Goal: Information Seeking & Learning: Learn about a topic

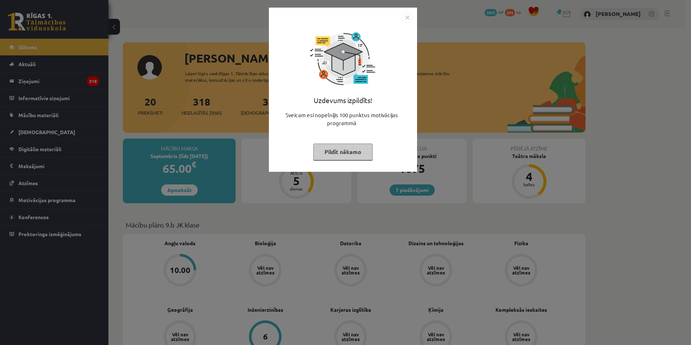
click at [228, 109] on div "Uzdevums izpildīts! Sveicam esi nopelnījis 100 punktus motivācijas programmā Pi…" at bounding box center [345, 172] width 691 height 345
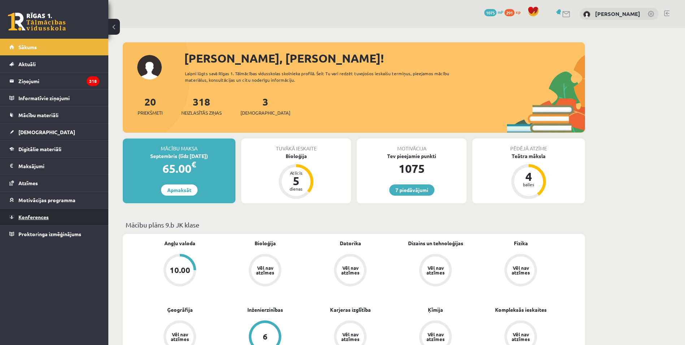
click at [35, 220] on link "Konferences" at bounding box center [54, 216] width 90 height 17
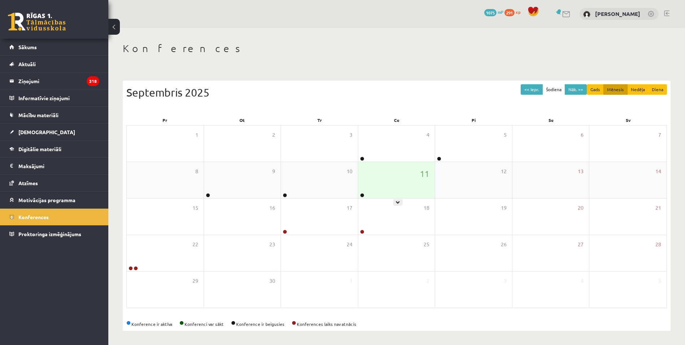
click at [365, 195] on div at bounding box center [361, 195] width 7 height 5
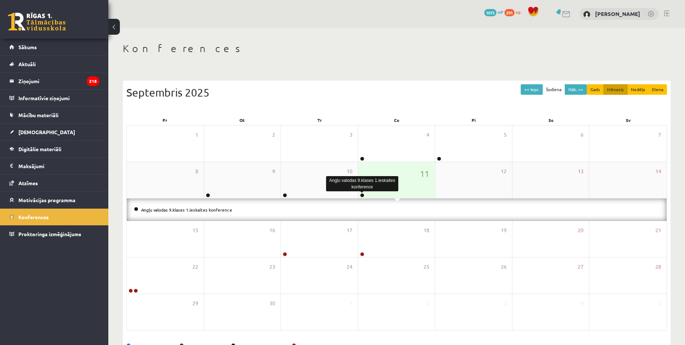
click at [362, 195] on link at bounding box center [362, 195] width 4 height 4
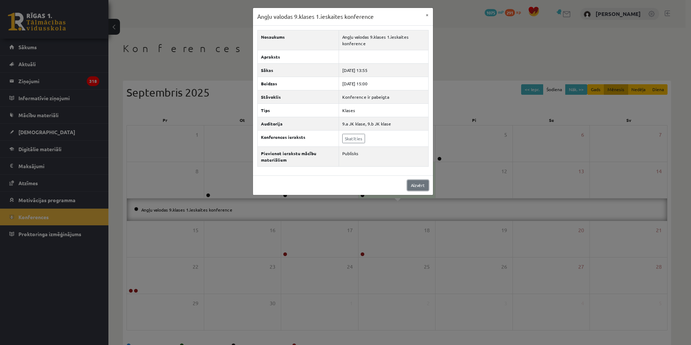
click at [420, 187] on link "Aizvērt" at bounding box center [417, 185] width 21 height 10
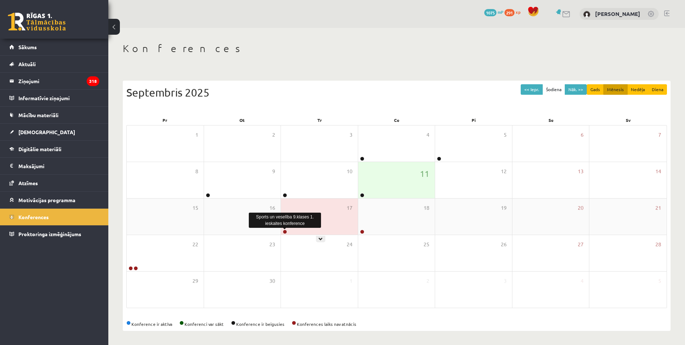
click at [286, 230] on link at bounding box center [285, 231] width 4 height 4
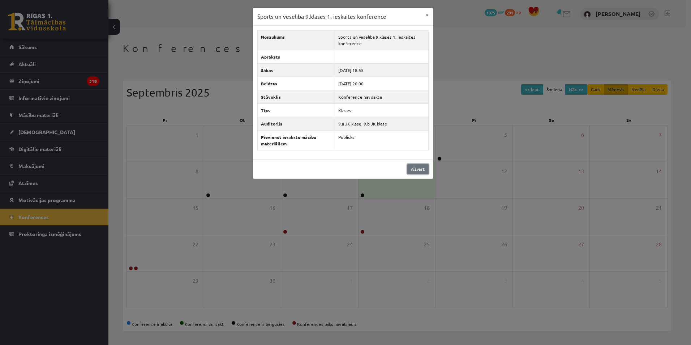
click at [419, 167] on link "Aizvērt" at bounding box center [417, 169] width 21 height 10
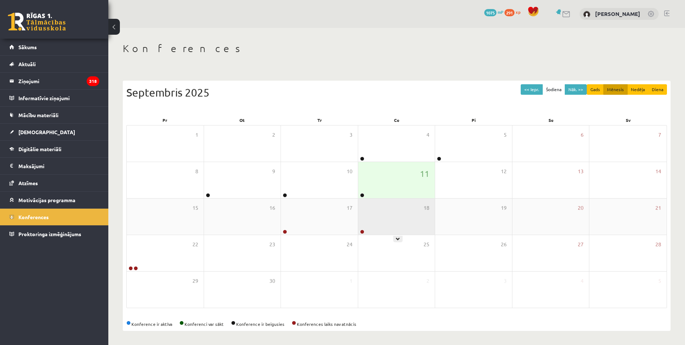
click at [362, 234] on div at bounding box center [361, 231] width 7 height 5
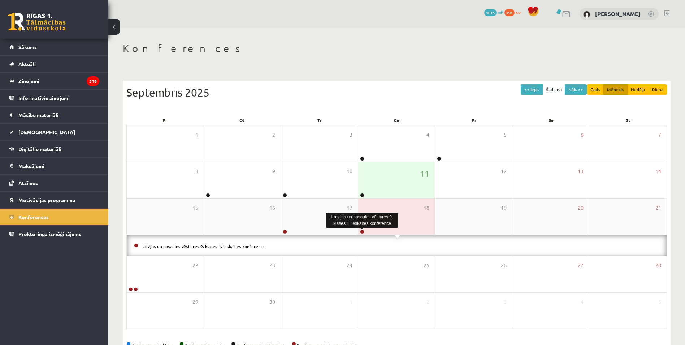
click at [362, 233] on link at bounding box center [362, 231] width 4 height 4
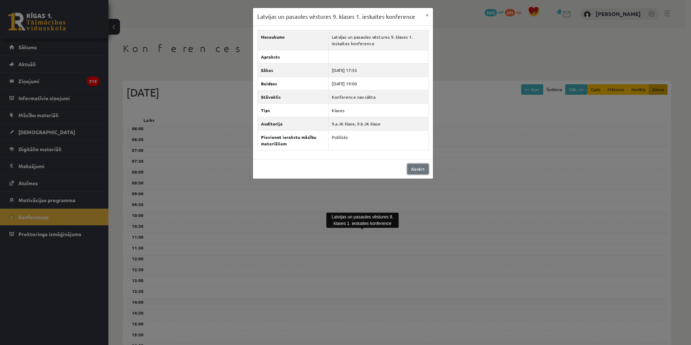
click at [421, 169] on link "Aizvērt" at bounding box center [417, 169] width 21 height 10
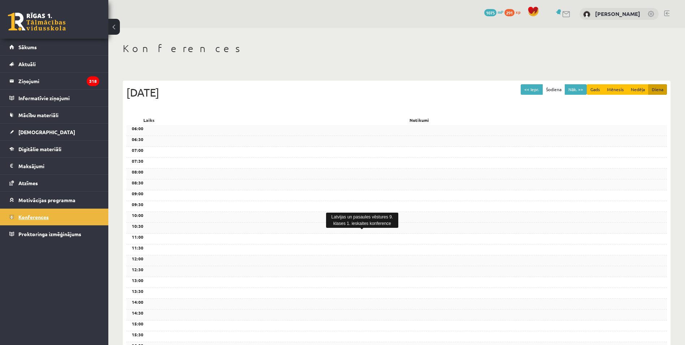
click at [31, 213] on link "Konferences" at bounding box center [54, 216] width 90 height 17
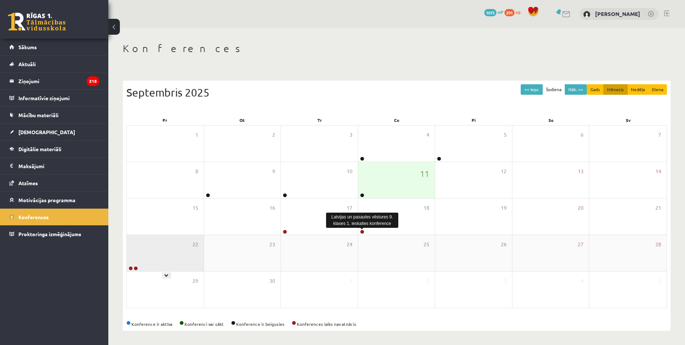
click at [131, 266] on link at bounding box center [131, 268] width 4 height 4
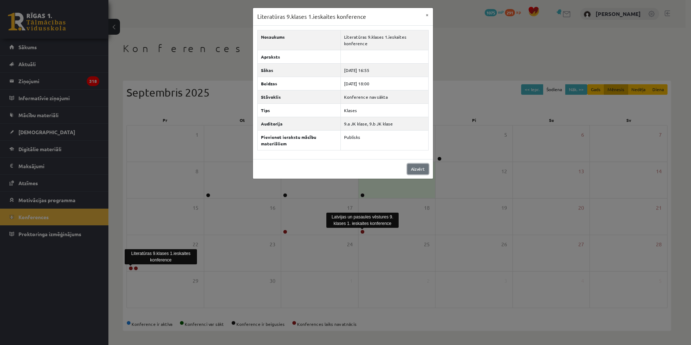
click at [428, 168] on link "Aizvērt" at bounding box center [417, 169] width 21 height 10
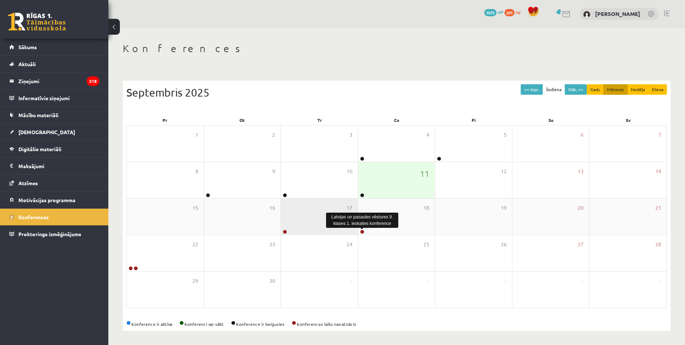
scroll to position [1, 0]
